Goal: Find specific page/section: Find specific page/section

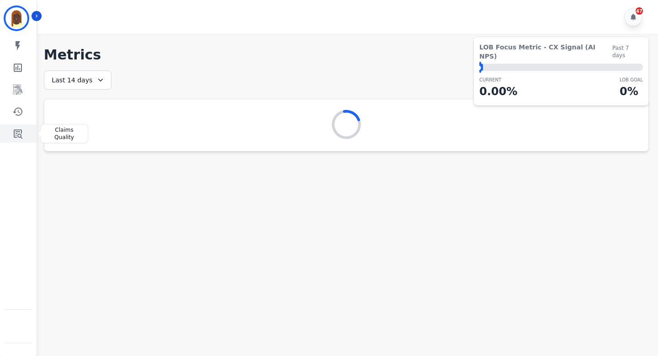
click at [22, 137] on icon "Sidebar" at bounding box center [17, 133] width 11 height 11
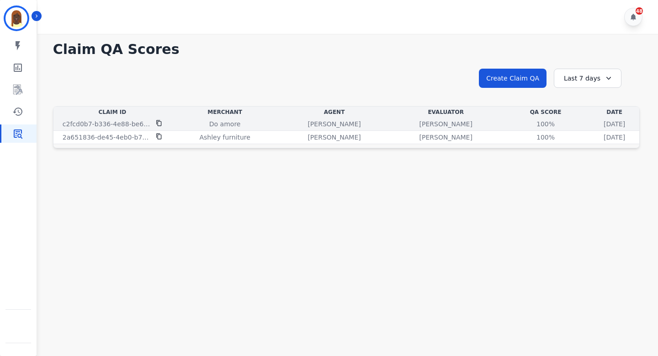
drag, startPoint x: 280, startPoint y: 124, endPoint x: 333, endPoint y: 124, distance: 53.0
click at [333, 124] on div "[PERSON_NAME]" at bounding box center [334, 123] width 108 height 9
copy p "[PERSON_NAME]"
